Goal: Find contact information: Find contact information

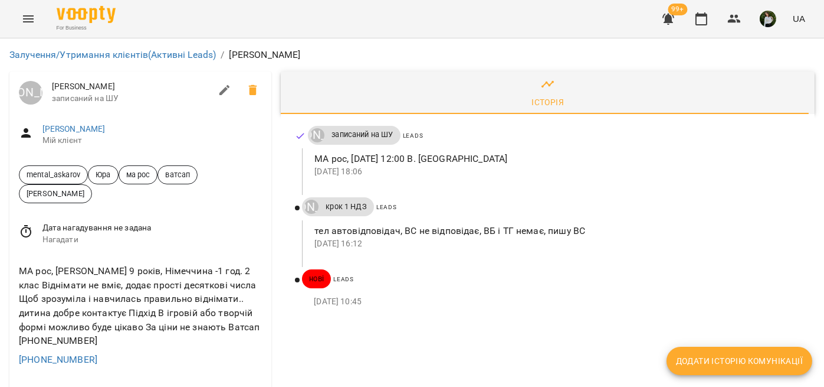
scroll to position [98, 0]
drag, startPoint x: 97, startPoint y: 260, endPoint x: 8, endPoint y: 258, distance: 89.1
click at [14, 257] on div "МА рос, Кіра 9 років, Німеччина -1 год. 2 клас Віднімати не вміє, додає прості …" at bounding box center [140, 314] width 262 height 121
copy link "+4916095858608"
